Goal: Navigation & Orientation: Find specific page/section

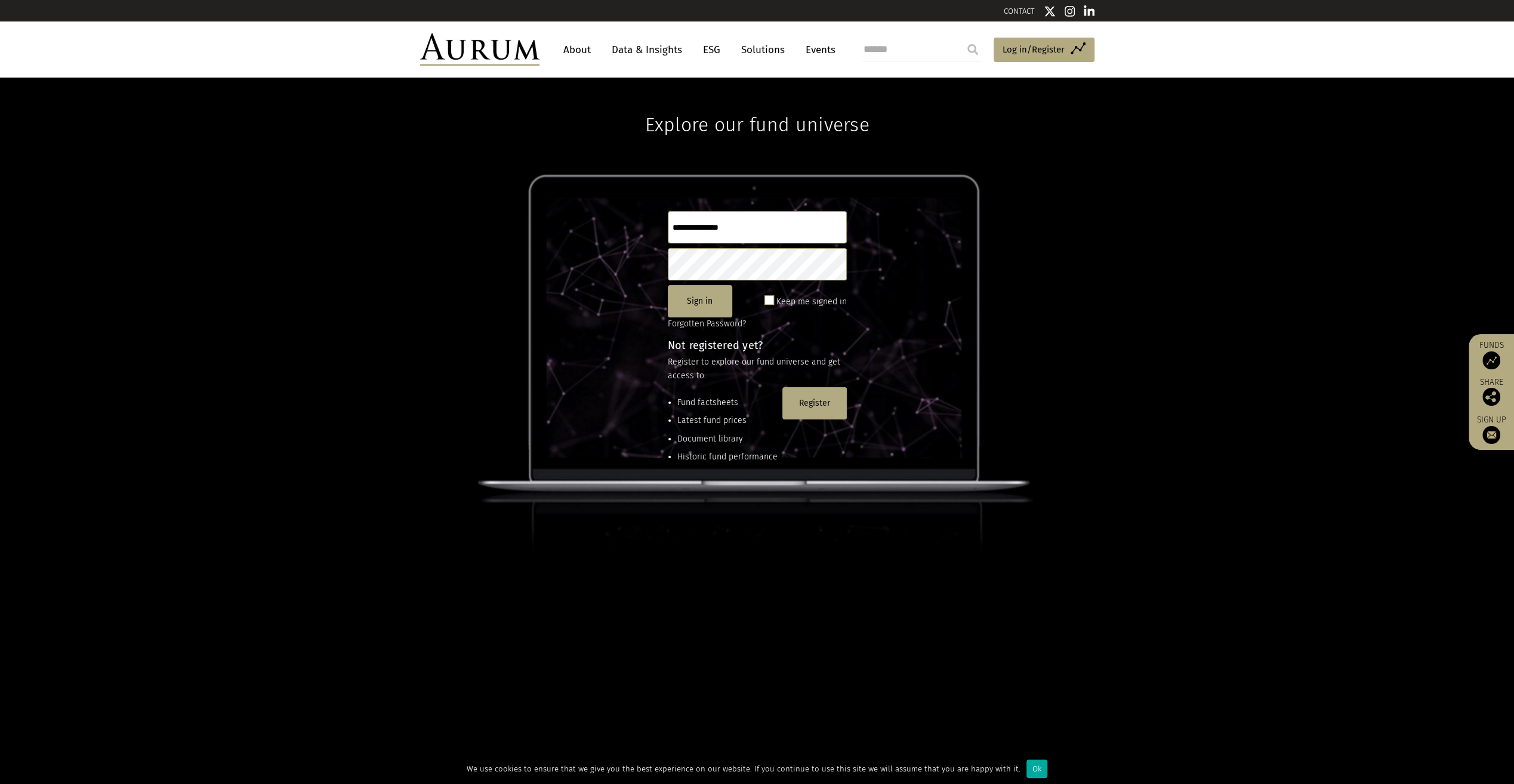
click at [584, 51] on link "About" at bounding box center [577, 49] width 39 height 22
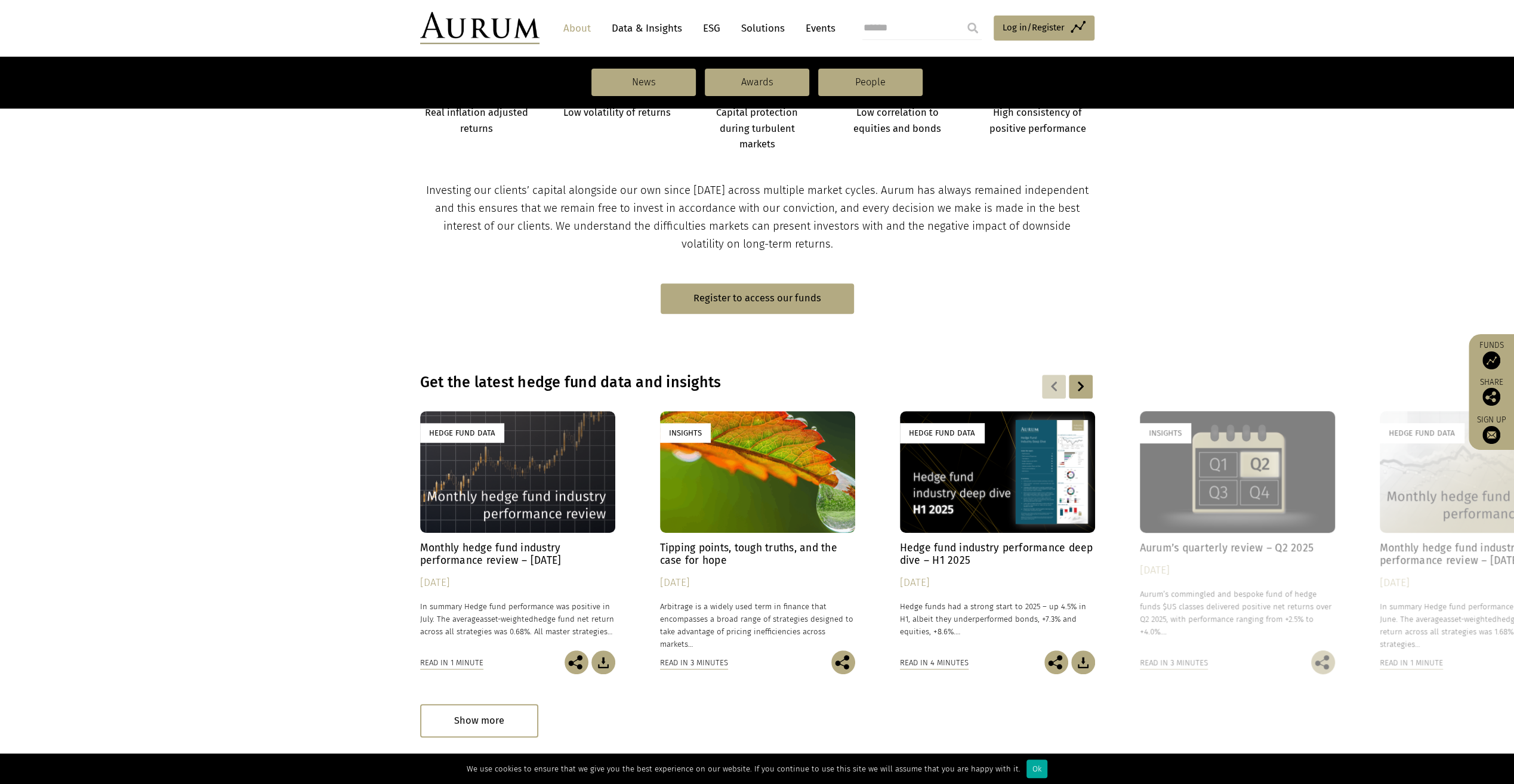
scroll to position [596, 0]
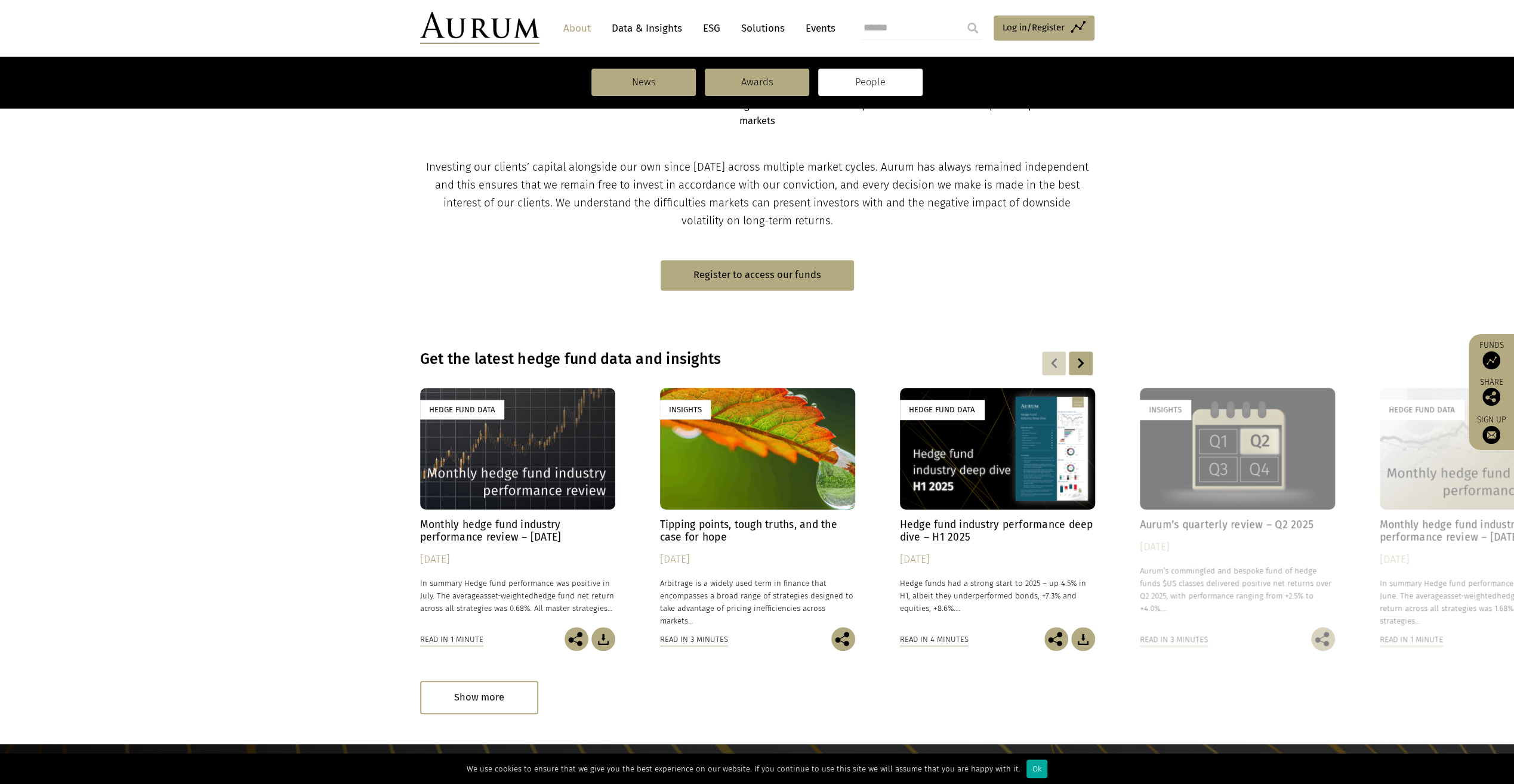
click at [882, 78] on link "People" at bounding box center [870, 82] width 104 height 27
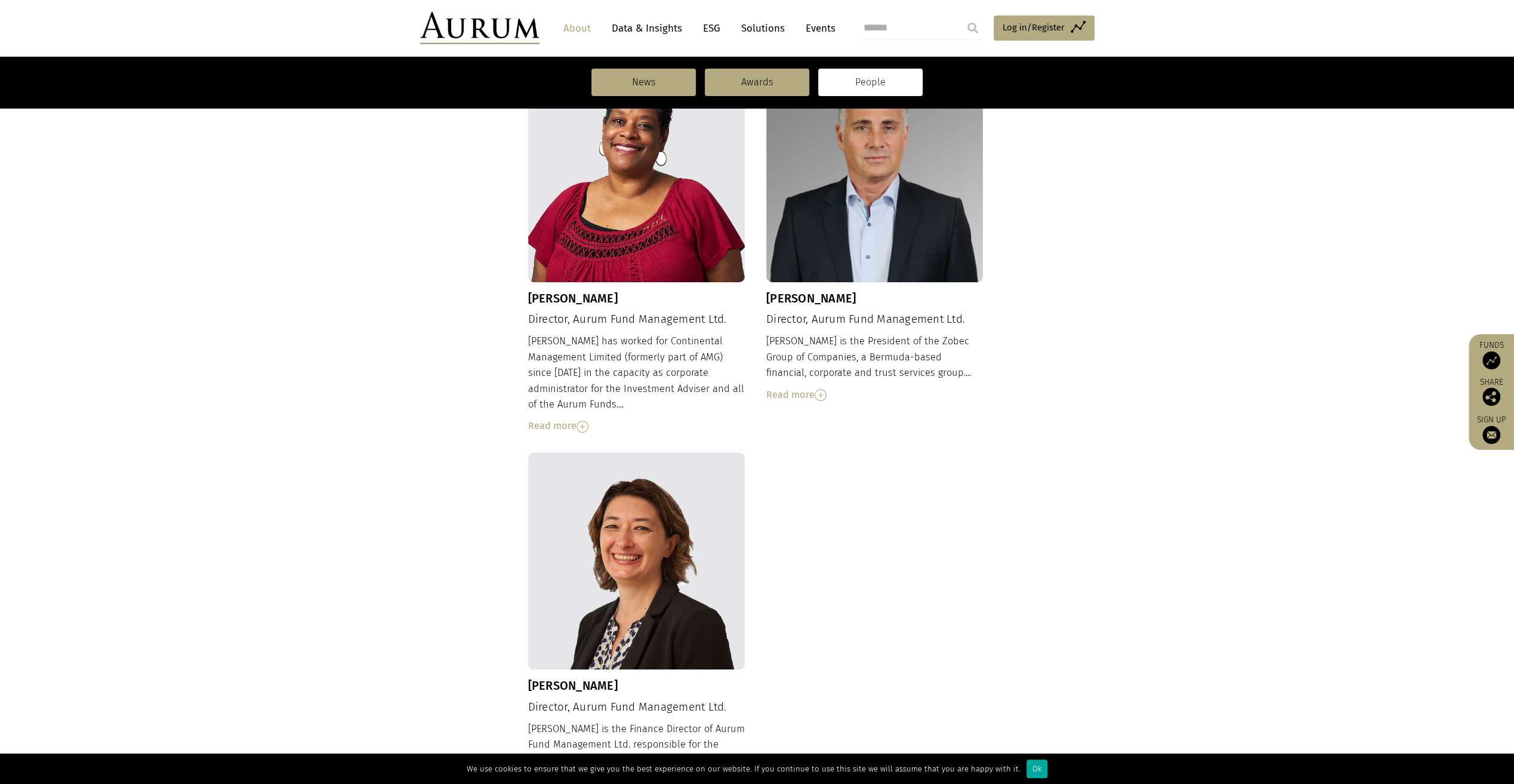
scroll to position [1054, 0]
